Goal: Navigation & Orientation: Find specific page/section

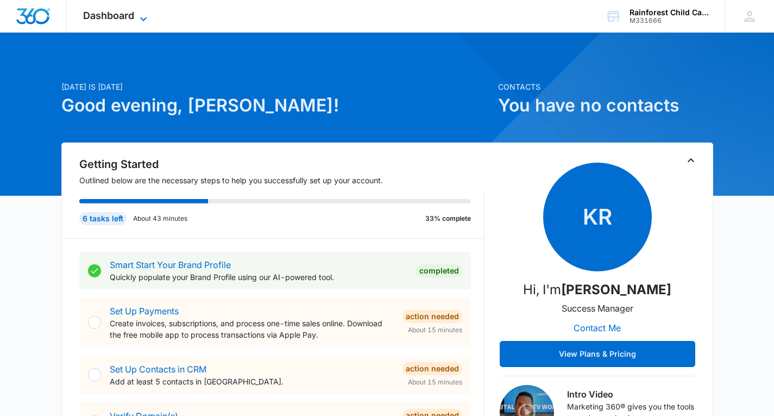
click at [139, 16] on icon at bounding box center [143, 18] width 13 height 13
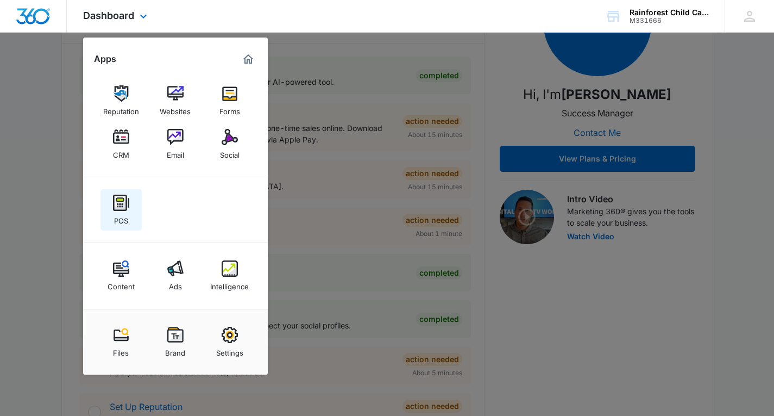
scroll to position [200, 0]
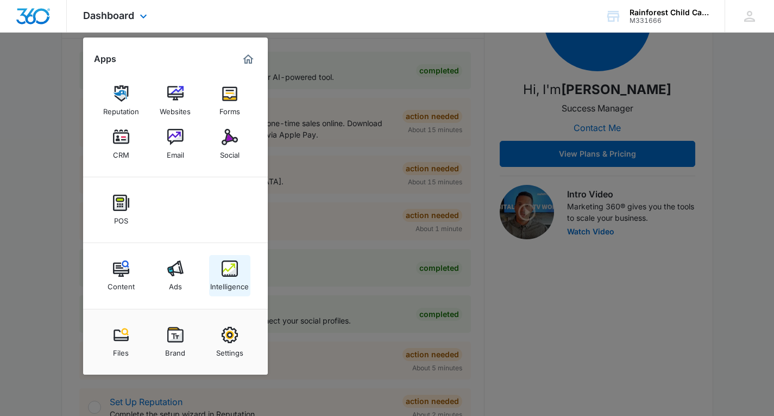
click at [223, 269] on img at bounding box center [230, 268] width 16 height 16
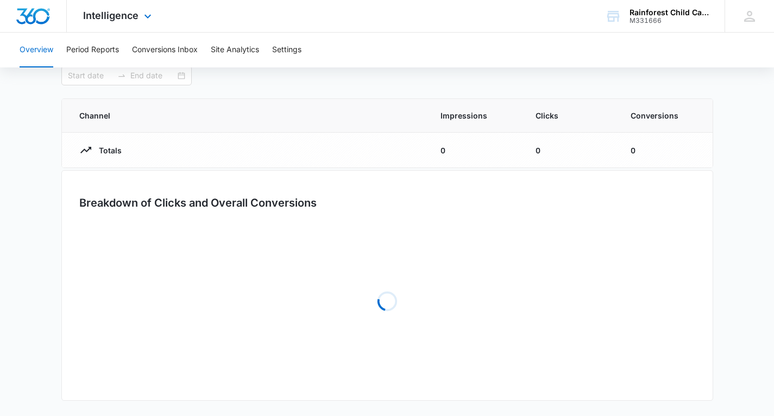
type input "[DATE]"
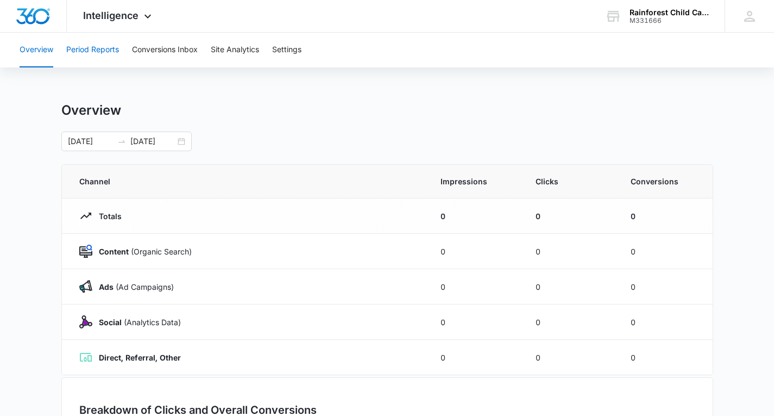
click at [103, 49] on button "Period Reports" at bounding box center [92, 50] width 53 height 35
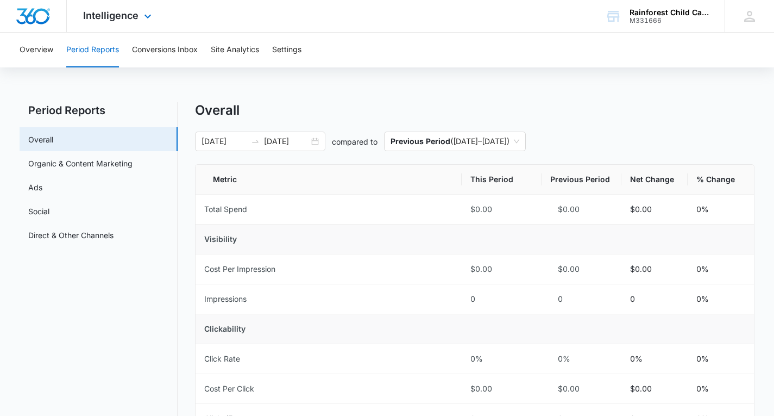
click at [32, 18] on img "Dashboard" at bounding box center [33, 16] width 35 height 16
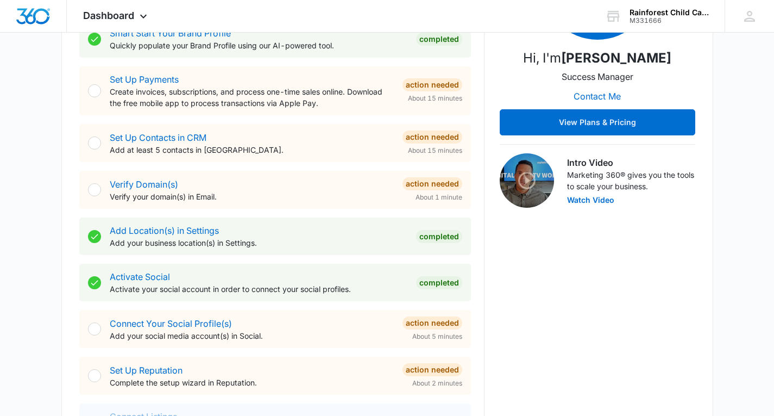
scroll to position [233, 0]
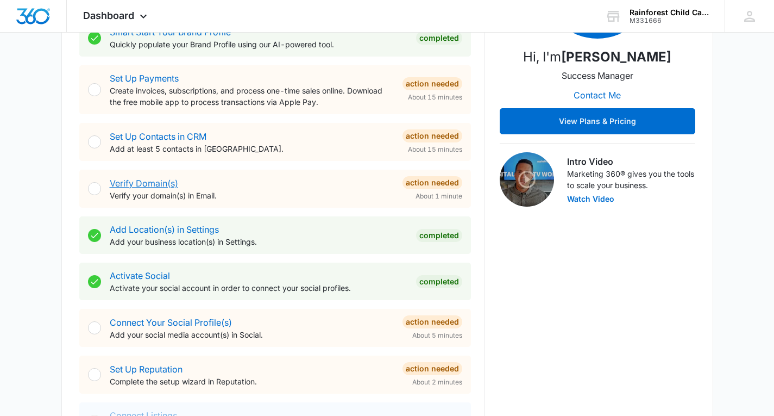
click at [126, 182] on link "Verify Domain(s)" at bounding box center [144, 183] width 68 height 11
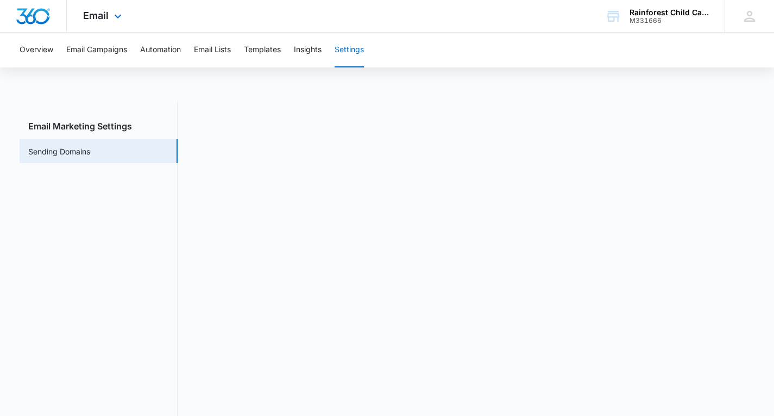
click at [36, 16] on img "Dashboard" at bounding box center [33, 16] width 35 height 16
